Goal: Information Seeking & Learning: Learn about a topic

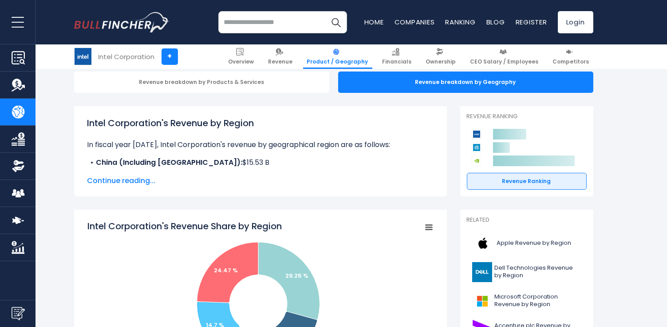
scroll to position [92, 0]
click at [141, 181] on span "Continue reading..." at bounding box center [260, 180] width 346 height 11
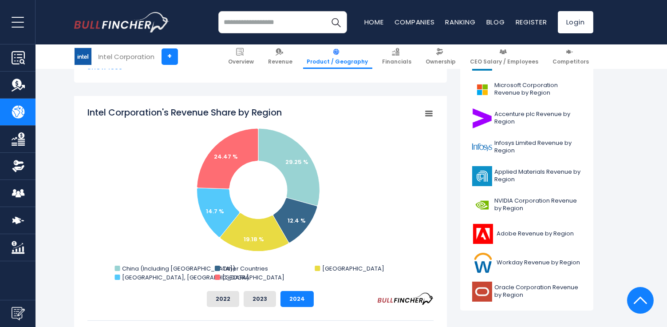
scroll to position [304, 0]
click at [510, 199] on span "NVIDIA Corporation Revenue by Region" at bounding box center [538, 204] width 87 height 15
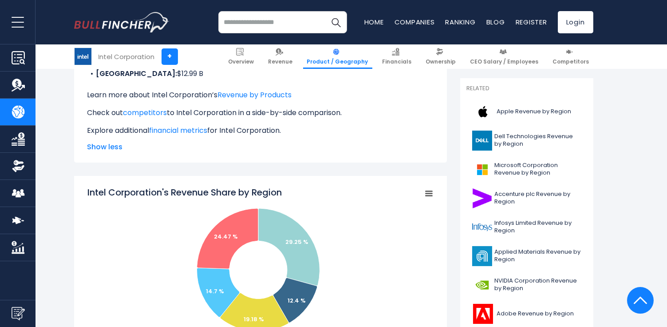
scroll to position [223, 0]
click at [520, 138] on span "Dell Technologies Revenue by Region" at bounding box center [538, 140] width 87 height 15
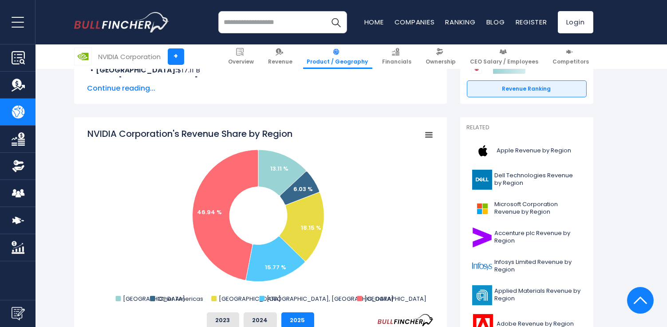
scroll to position [185, 0]
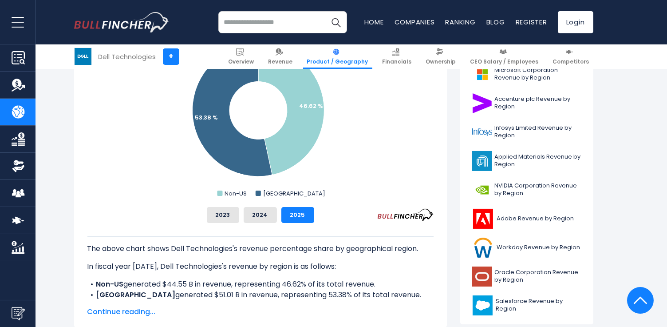
scroll to position [290, 0]
